Goal: Check status: Check status

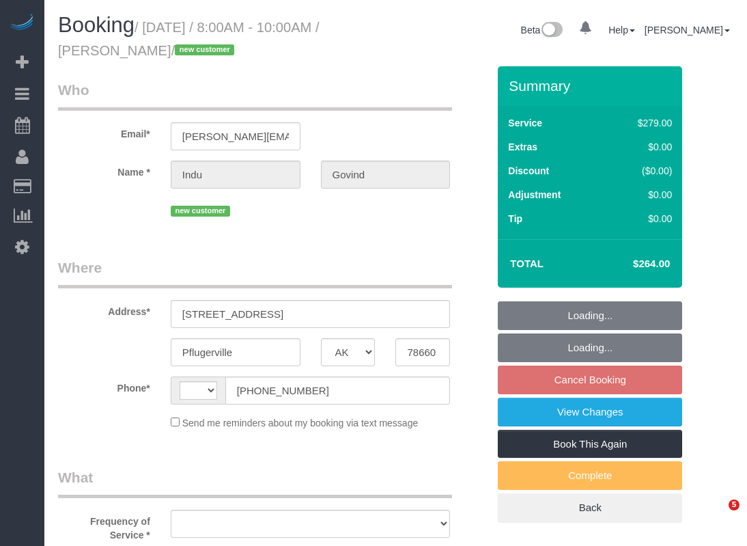
select select "[GEOGRAPHIC_DATA]"
select select "object:483"
select select "string:fspay-4a08534b-ffec-4705-9bf4-9e4114c6178e"
select select "string:[GEOGRAPHIC_DATA]"
select select "3"
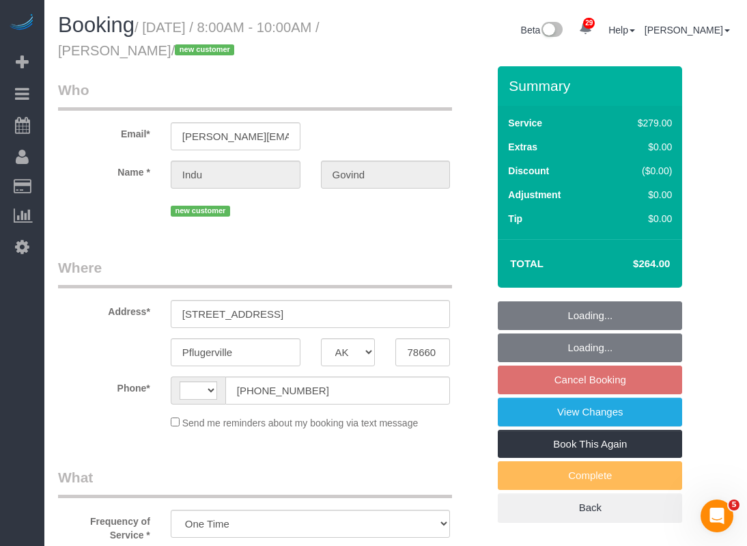
select select "spot1"
select select "object:883"
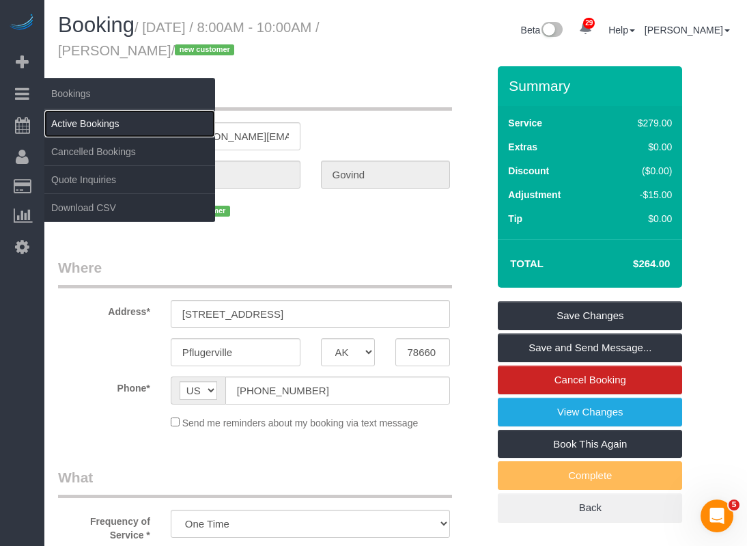
click at [72, 126] on link "Active Bookings" at bounding box center [129, 123] width 171 height 27
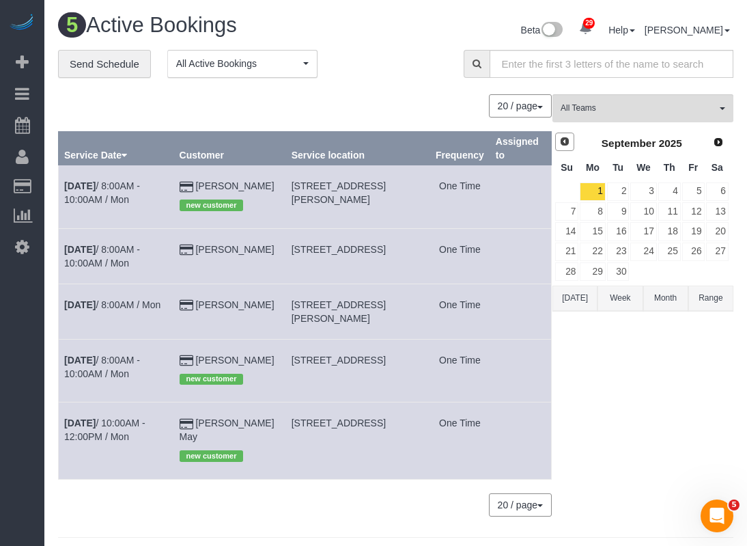
click at [564, 143] on span "Prev" at bounding box center [565, 141] width 11 height 11
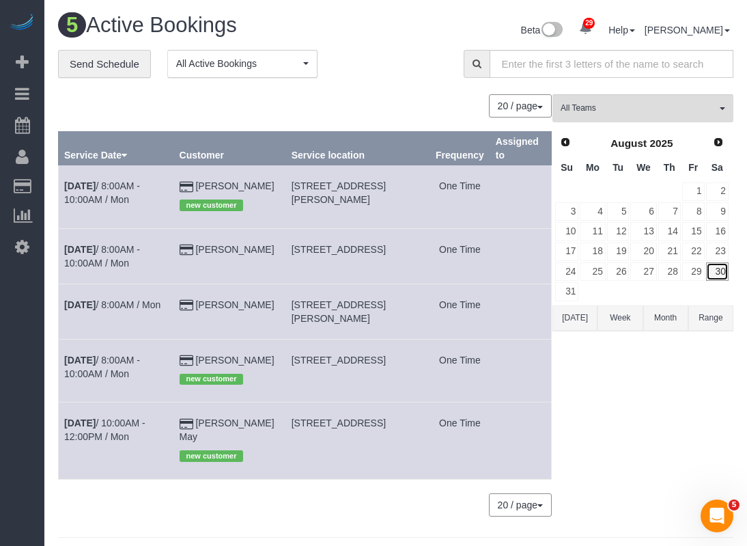
click at [712, 264] on link "30" at bounding box center [717, 271] width 23 height 18
